Goal: Information Seeking & Learning: Learn about a topic

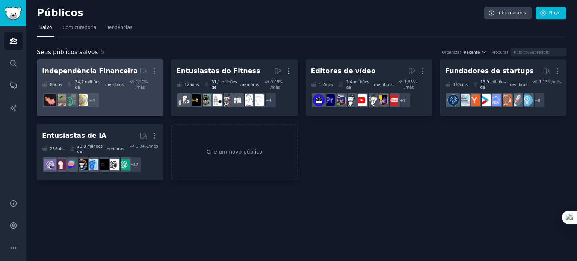
click at [116, 67] on font "Independência Financeira" at bounding box center [90, 71] width 96 height 8
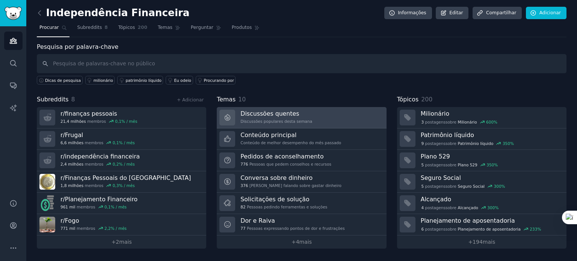
click at [260, 113] on font "Discussões quentes" at bounding box center [270, 113] width 59 height 7
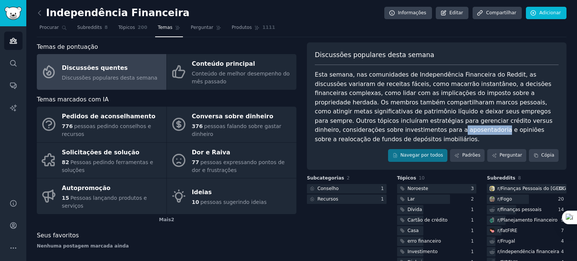
drag, startPoint x: 511, startPoint y: 120, endPoint x: 551, endPoint y: 121, distance: 39.5
click at [551, 121] on font "Esta semana, nas comunidades de Independência Financeira do Reddit, as discussõ…" at bounding box center [435, 107] width 240 height 72
copy font "aposentadoria"
click at [475, 121] on font "Esta semana, nas comunidades de Independência Financeira do Reddit, as discussõ…" at bounding box center [435, 107] width 240 height 72
drag, startPoint x: 456, startPoint y: 121, endPoint x: 550, endPoint y: 121, distance: 94.0
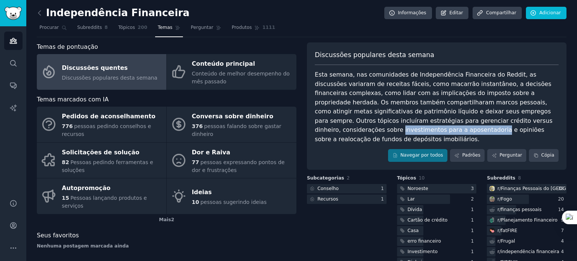
click at [550, 121] on font "Esta semana, nas comunidades de Independência Financeira do Reddit, as discussõ…" at bounding box center [435, 107] width 240 height 72
copy font "investimentos para a aposentadoria"
